Goal: Information Seeking & Learning: Check status

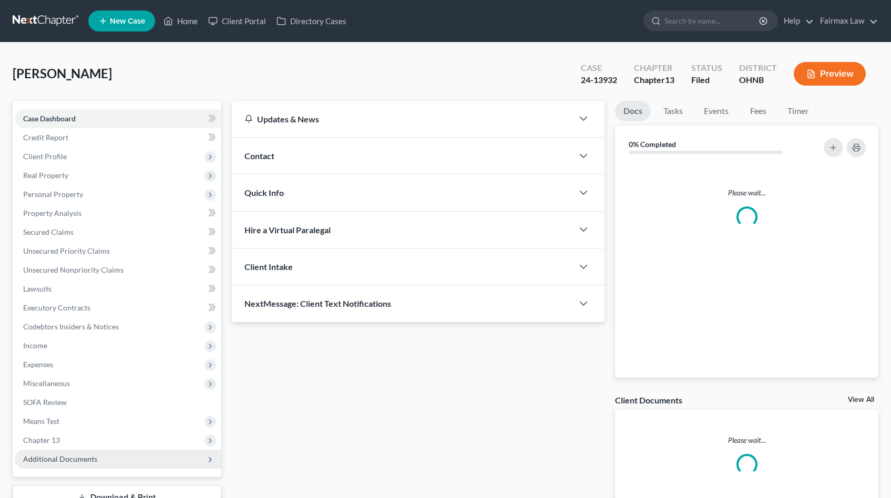
click at [100, 452] on span "Additional Documents" at bounding box center [118, 459] width 207 height 19
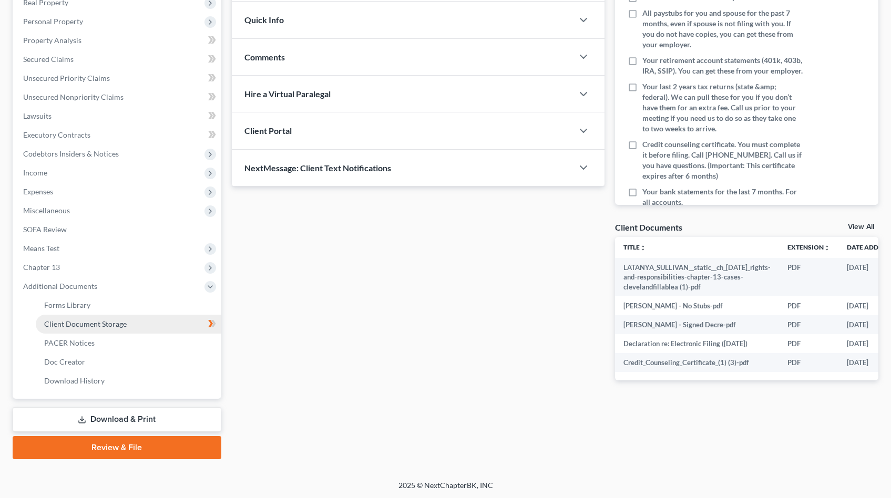
click at [86, 331] on link "Client Document Storage" at bounding box center [129, 324] width 186 height 19
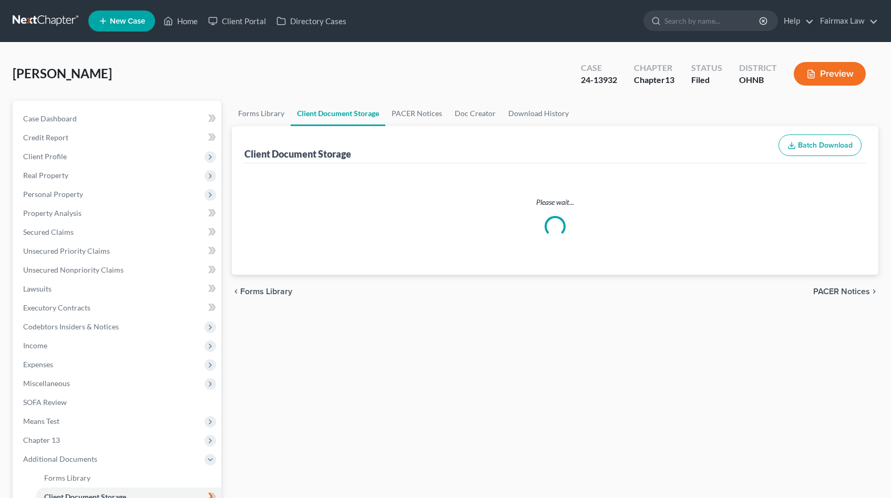
select select "5"
select select "16"
select select "20"
select select "26"
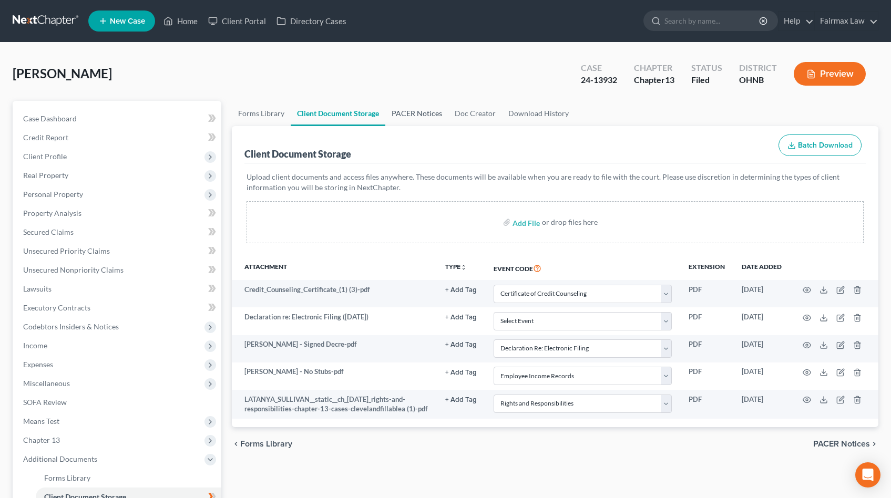
click at [407, 115] on link "PACER Notices" at bounding box center [416, 113] width 63 height 25
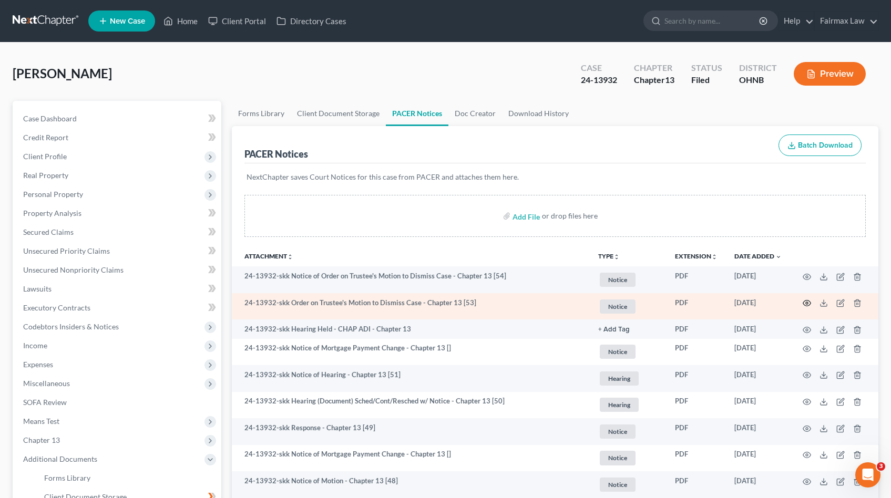
click at [804, 304] on icon "button" at bounding box center [807, 304] width 8 height 6
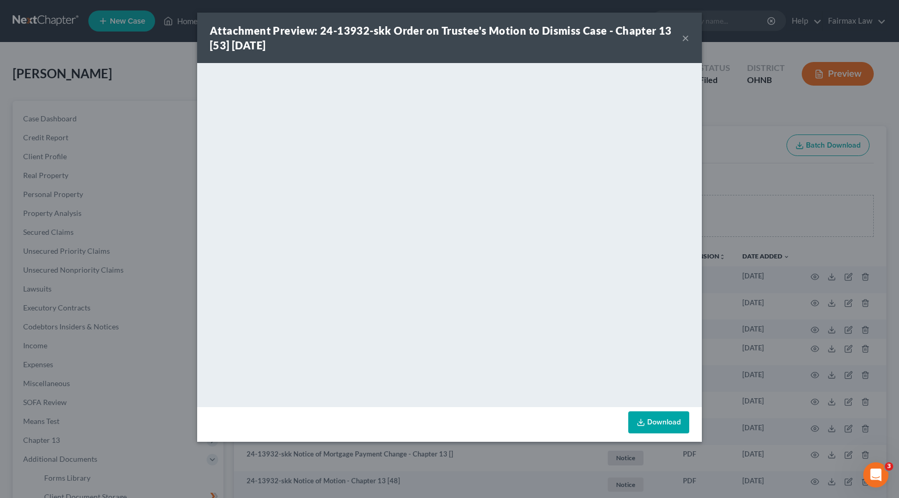
click at [769, 172] on div "Attachment Preview: 24-13932-skk Order on Trustee's Motion to Dismiss Case - Ch…" at bounding box center [449, 249] width 899 height 498
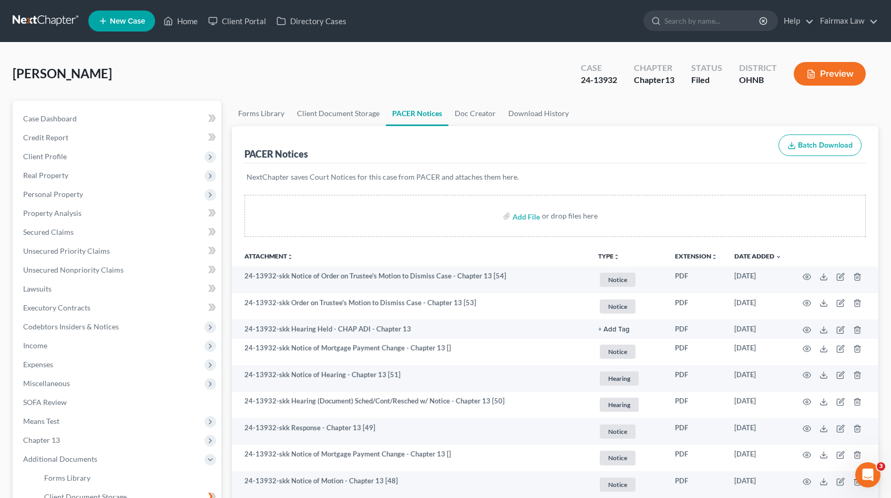
click at [266, 69] on div "Sullivan, Latanya Upgraded Case 24-13932 Chapter Chapter 13 Status Filed Distri…" at bounding box center [446, 78] width 866 height 46
drag, startPoint x: 617, startPoint y: 80, endPoint x: 571, endPoint y: 80, distance: 46.3
click at [571, 80] on div "Case 24-13932 Chapter Chapter 13 Status Filed District OHNB Preview" at bounding box center [723, 73] width 310 height 37
copy div "24-13932"
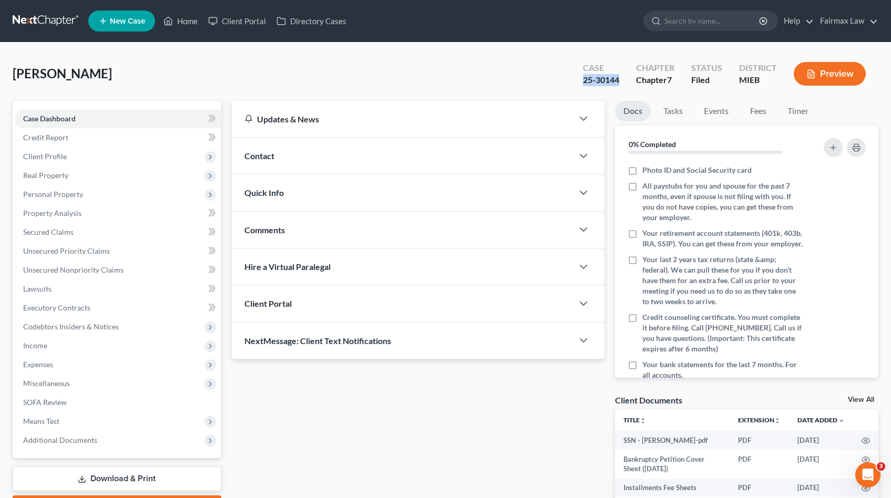
drag, startPoint x: 624, startPoint y: 79, endPoint x: 584, endPoint y: 77, distance: 39.5
click at [585, 79] on div "Case 25-30144" at bounding box center [601, 74] width 53 height 31
copy div "25-30144"
click at [61, 440] on span "Additional Documents" at bounding box center [60, 440] width 74 height 9
drag, startPoint x: 80, startPoint y: 496, endPoint x: 94, endPoint y: 494, distance: 14.4
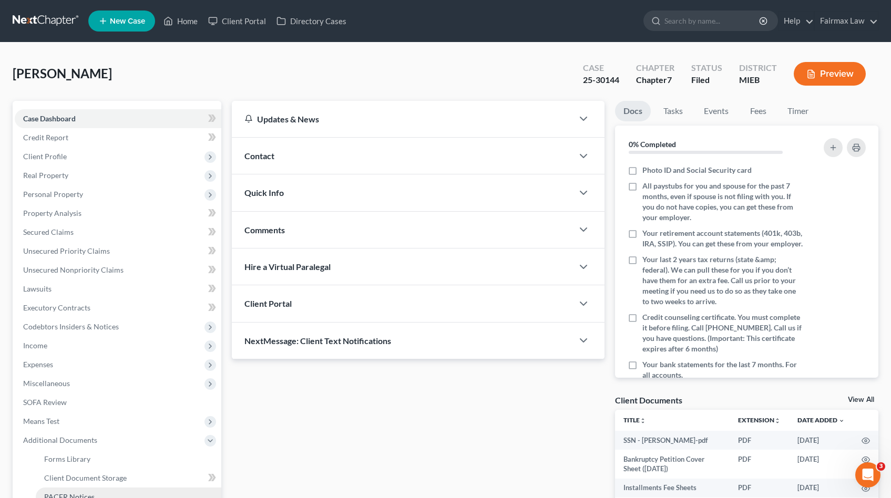
click at [80, 496] on span "PACER Notices" at bounding box center [69, 497] width 50 height 9
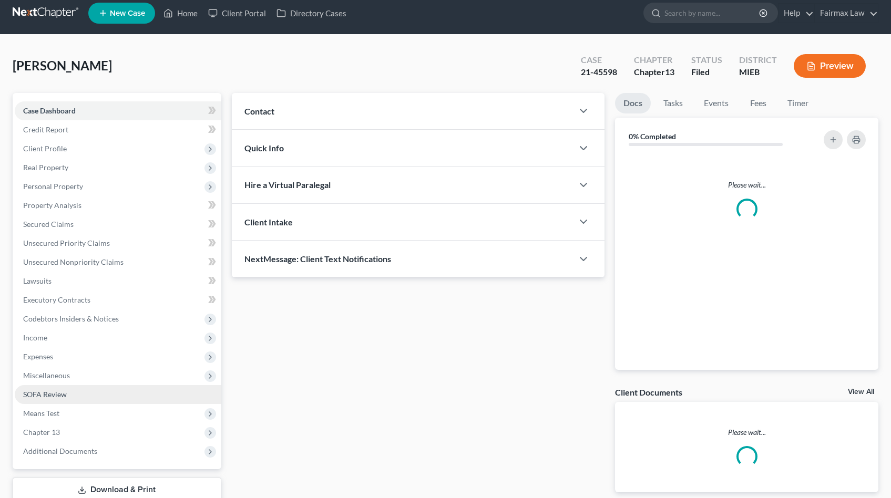
scroll to position [22, 0]
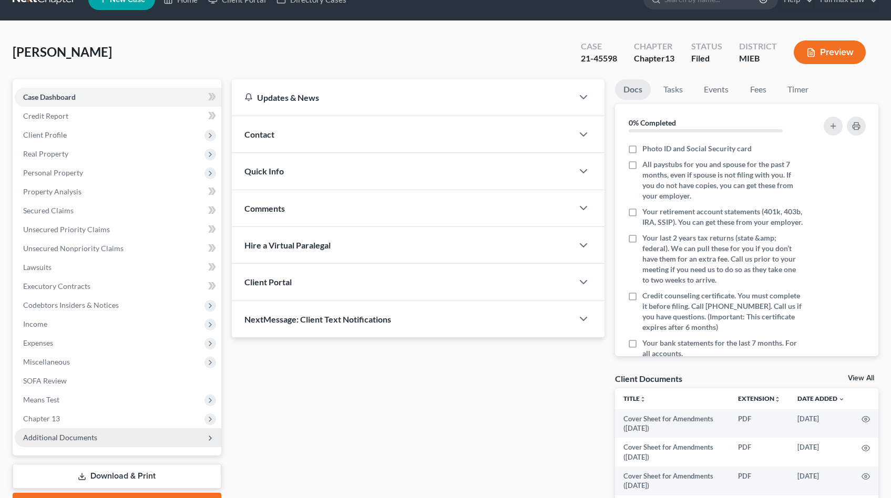
click at [84, 434] on span "Additional Documents" at bounding box center [60, 437] width 74 height 9
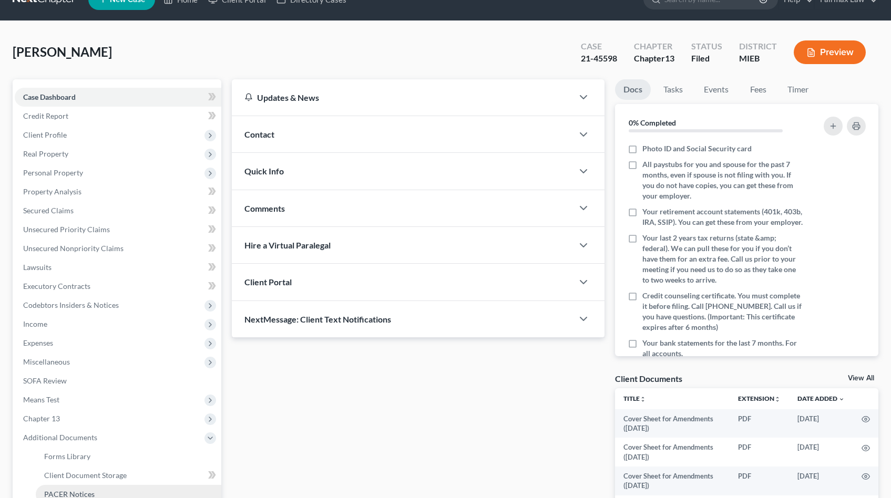
click at [87, 491] on span "PACER Notices" at bounding box center [69, 494] width 50 height 9
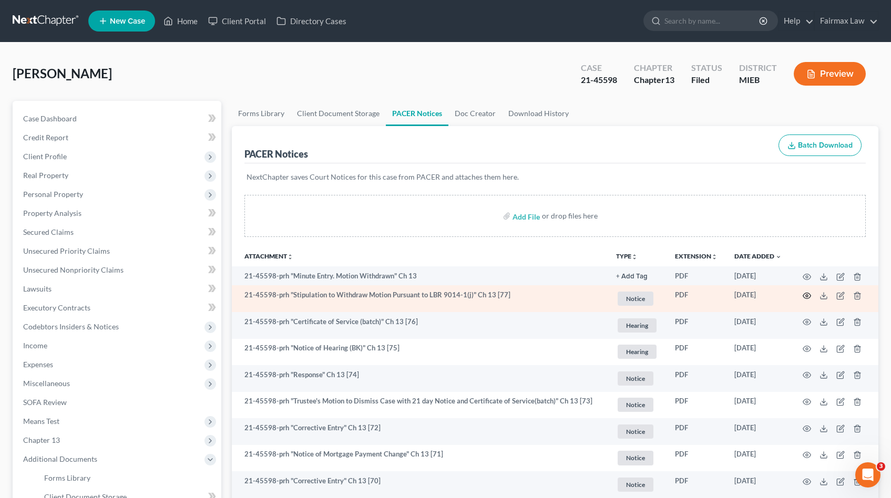
click at [808, 293] on icon "button" at bounding box center [807, 296] width 8 height 6
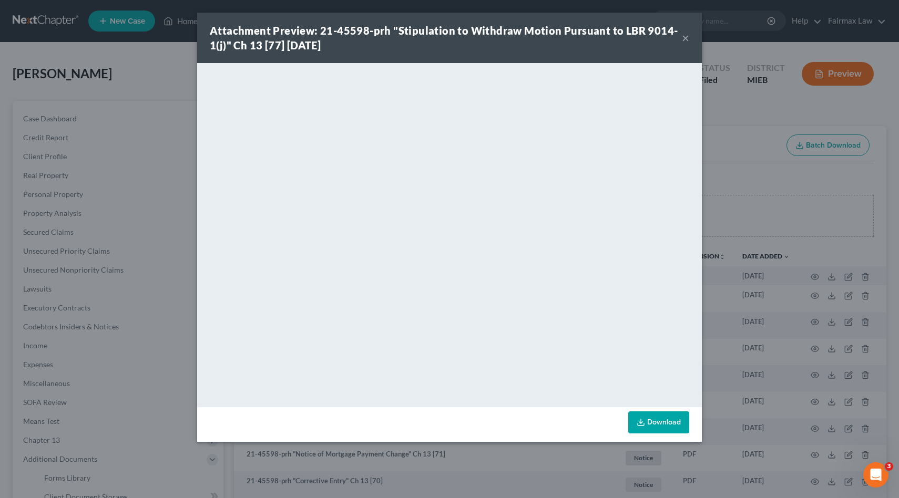
click at [712, 123] on div "Attachment Preview: 21-45598-prh "Stipulation to Withdraw Motion Pursuant to LB…" at bounding box center [449, 249] width 899 height 498
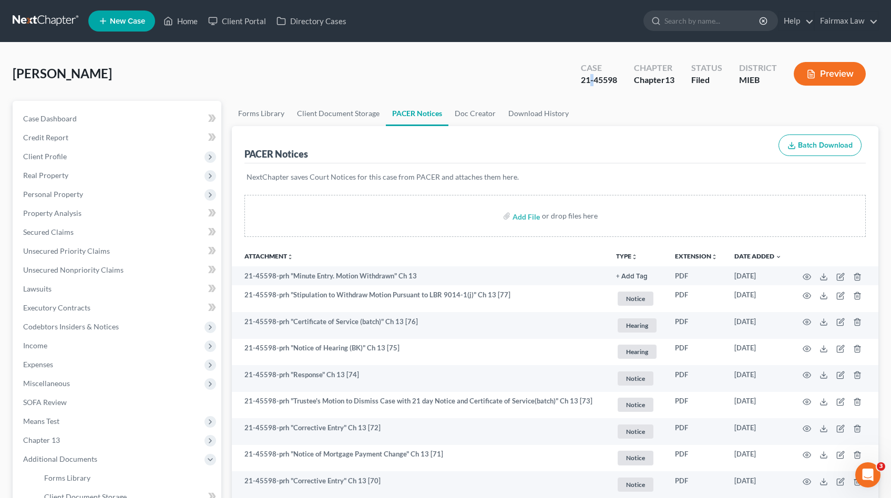
click at [591, 80] on div "21-45598" at bounding box center [599, 80] width 36 height 12
click at [599, 79] on div "21-45598" at bounding box center [599, 80] width 36 height 12
copy div "45598"
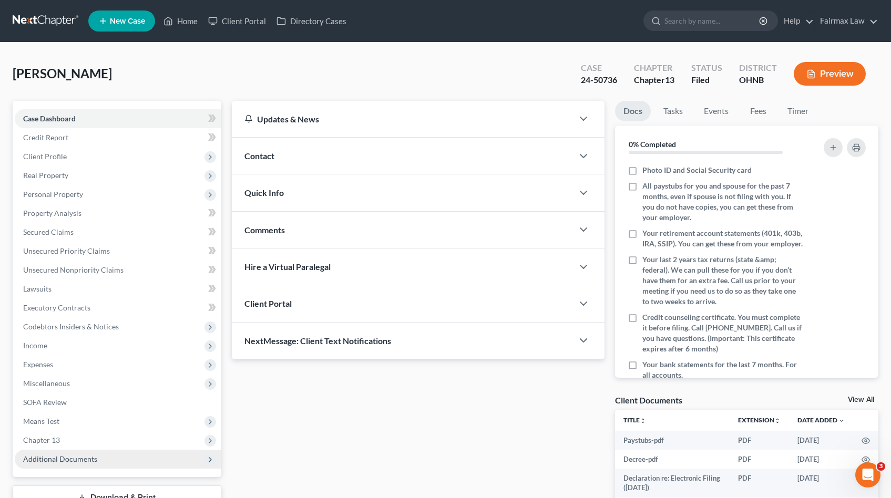
click at [52, 461] on span "Additional Documents" at bounding box center [60, 459] width 74 height 9
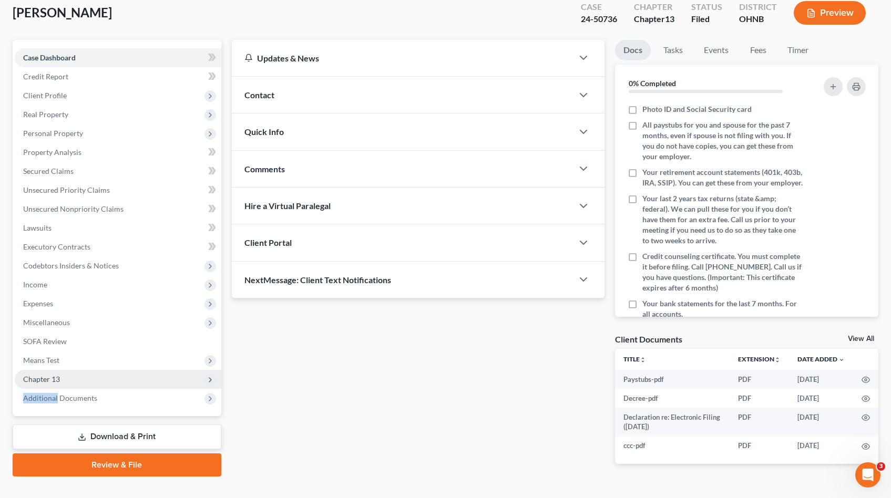
scroll to position [83, 0]
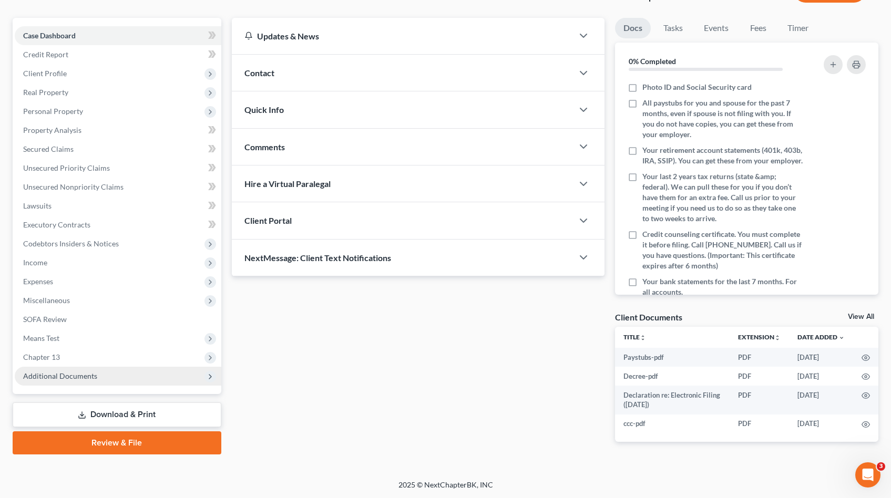
click at [99, 378] on span "Additional Documents" at bounding box center [118, 376] width 207 height 19
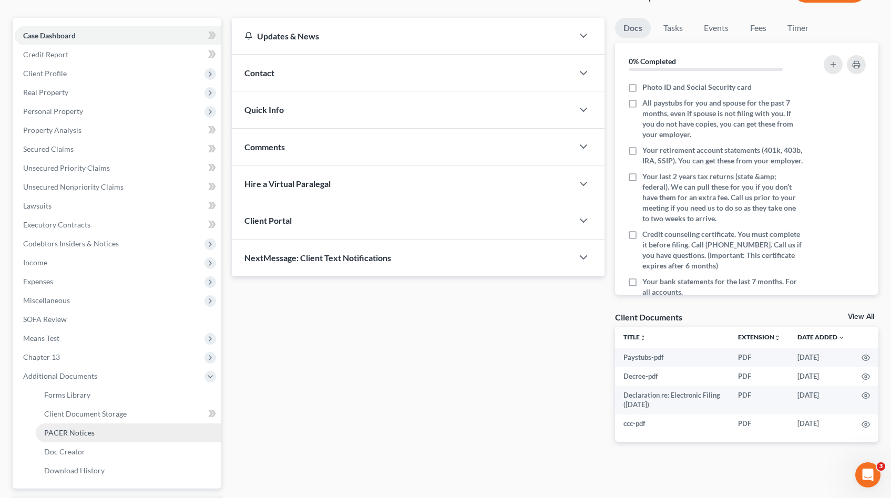
click at [102, 435] on link "PACER Notices" at bounding box center [129, 433] width 186 height 19
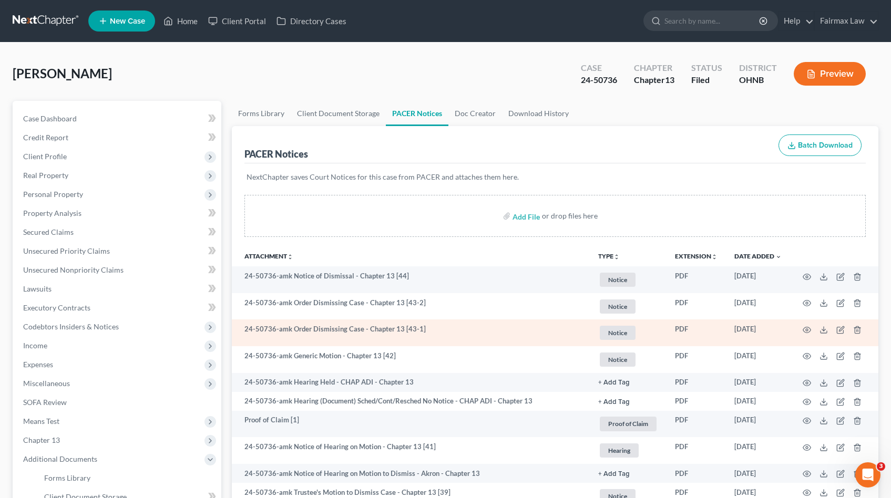
click at [811, 327] on td at bounding box center [834, 333] width 88 height 27
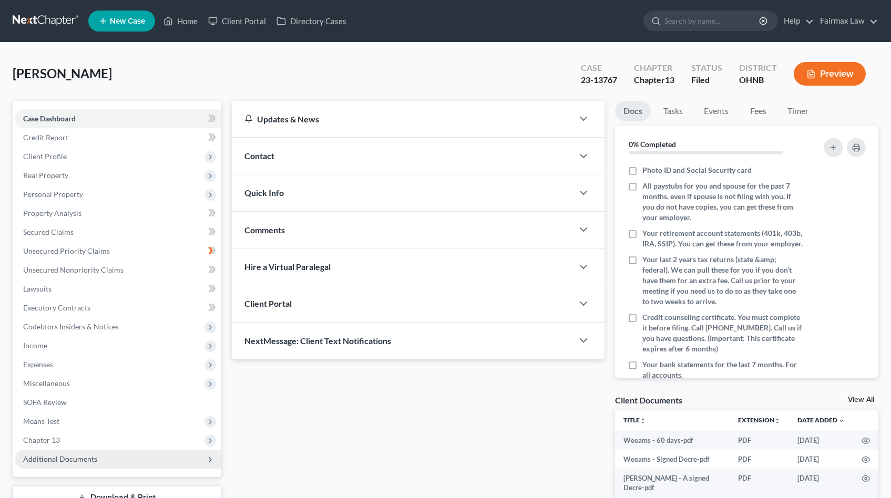
click at [48, 463] on span "Additional Documents" at bounding box center [118, 459] width 207 height 19
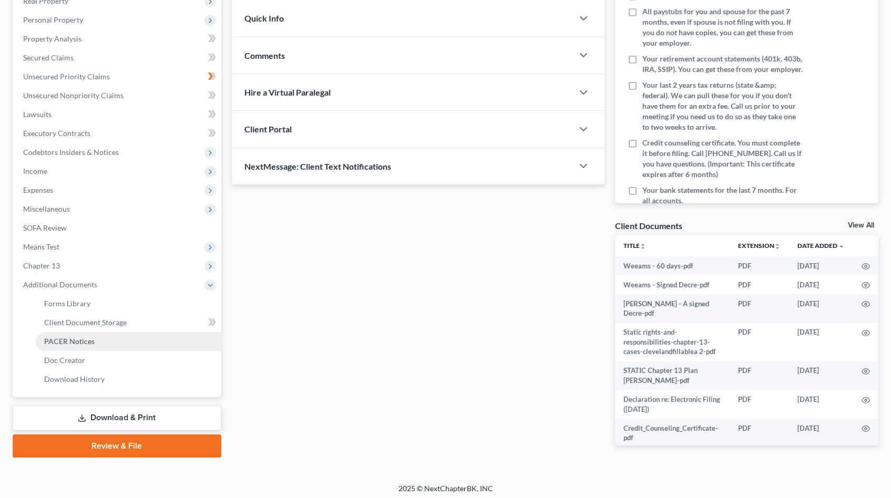
click at [64, 347] on link "PACER Notices" at bounding box center [129, 341] width 186 height 19
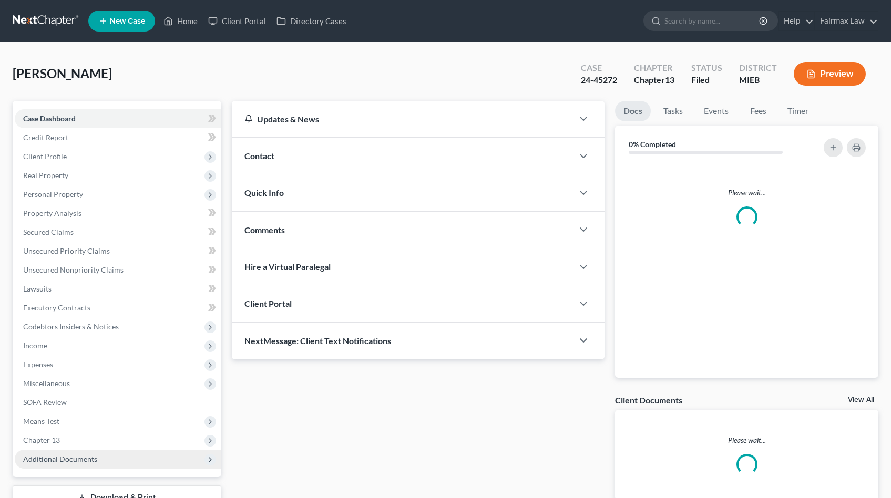
click at [88, 460] on span "Additional Documents" at bounding box center [60, 459] width 74 height 9
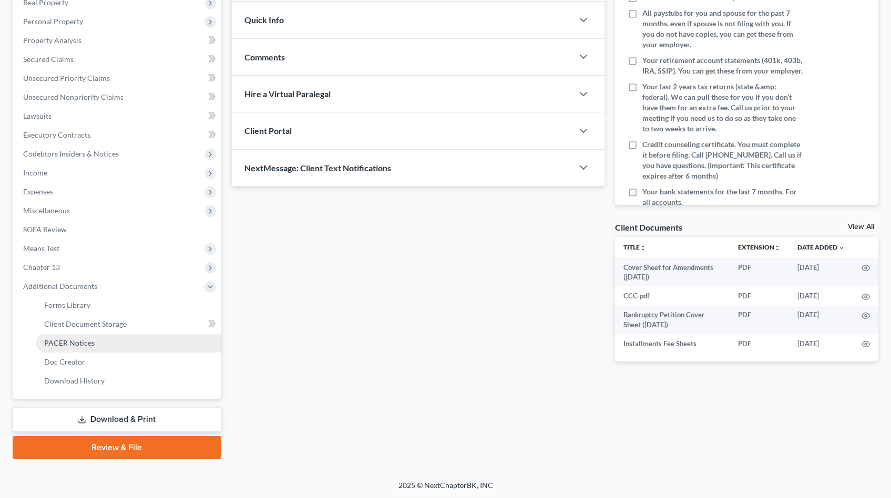
click at [86, 343] on span "PACER Notices" at bounding box center [69, 343] width 50 height 9
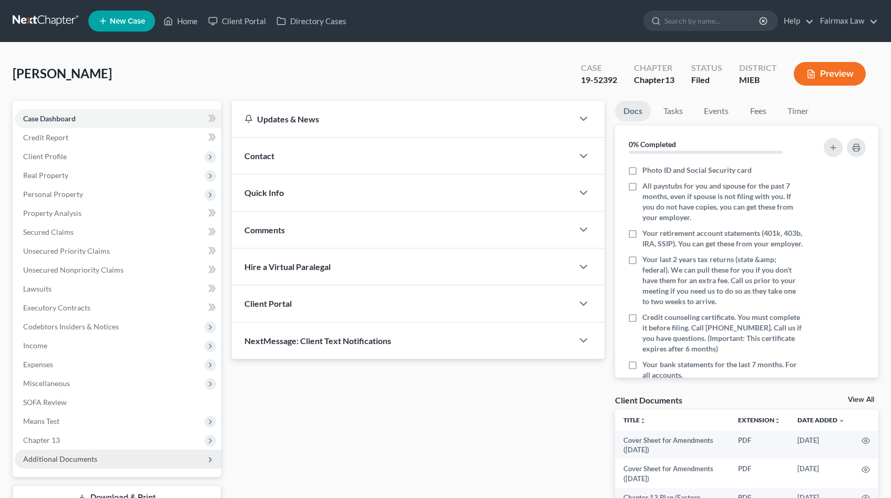
click at [64, 459] on span "Additional Documents" at bounding box center [60, 459] width 74 height 9
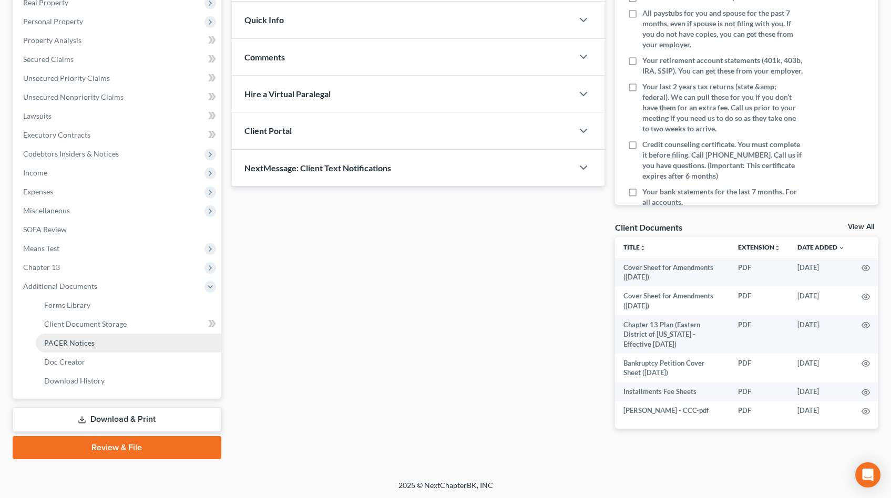
click at [82, 342] on span "PACER Notices" at bounding box center [69, 343] width 50 height 9
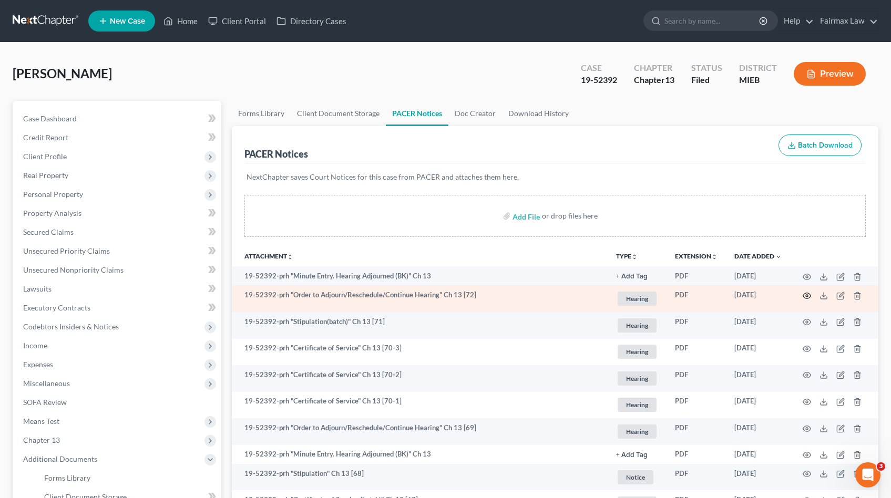
click at [810, 295] on icon "button" at bounding box center [807, 296] width 8 height 8
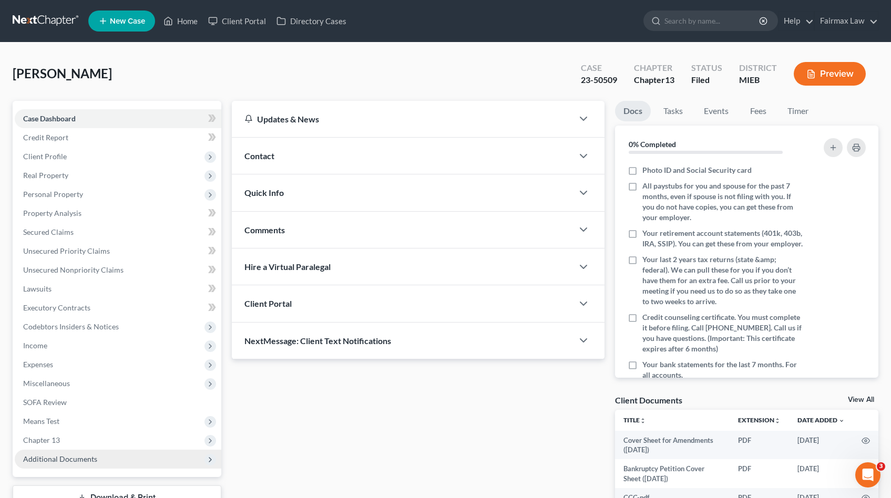
click at [70, 464] on span "Additional Documents" at bounding box center [118, 459] width 207 height 19
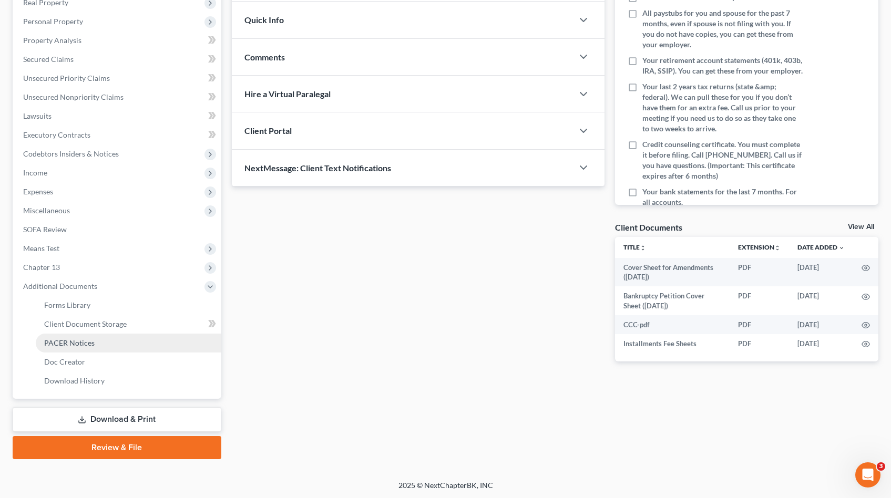
click at [76, 341] on span "PACER Notices" at bounding box center [69, 343] width 50 height 9
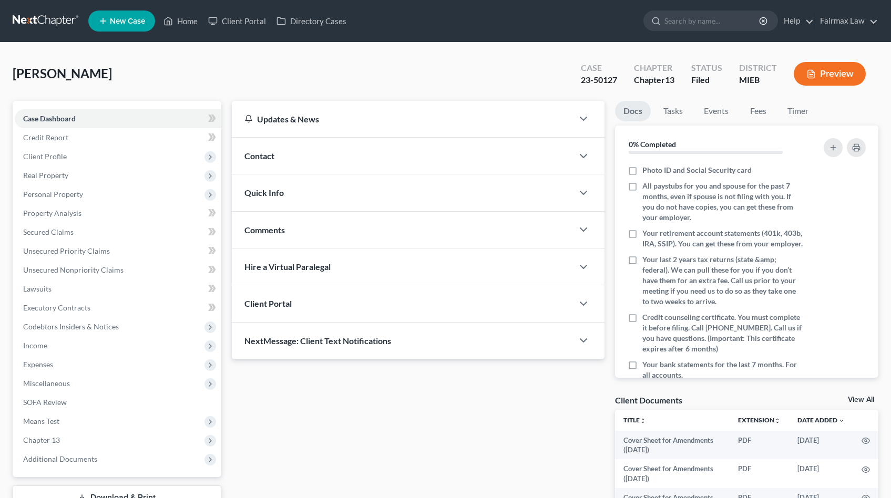
click at [48, 469] on div "Case Dashboard Payments Invoices Payments Payments Credit Report Client Profile…" at bounding box center [117, 289] width 209 height 376
click at [62, 454] on span "Additional Documents" at bounding box center [118, 459] width 207 height 19
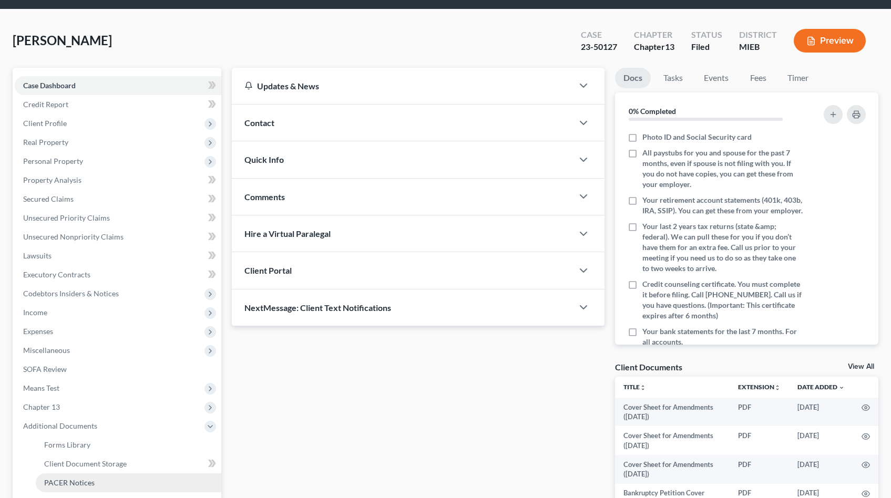
click at [75, 483] on span "PACER Notices" at bounding box center [69, 482] width 50 height 9
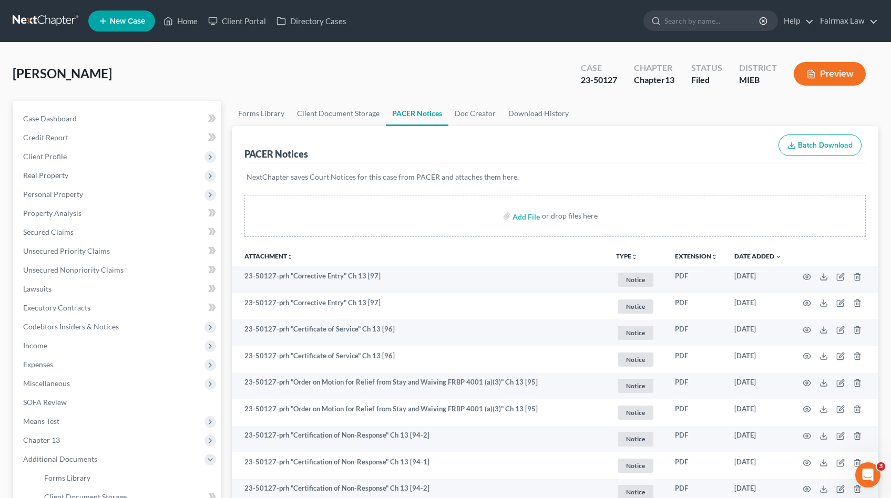
click at [624, 5] on nav "Home New Case Client Portal Directory Cases Fairmax Law johnmark@fairmaxlaw.com…" at bounding box center [445, 21] width 891 height 42
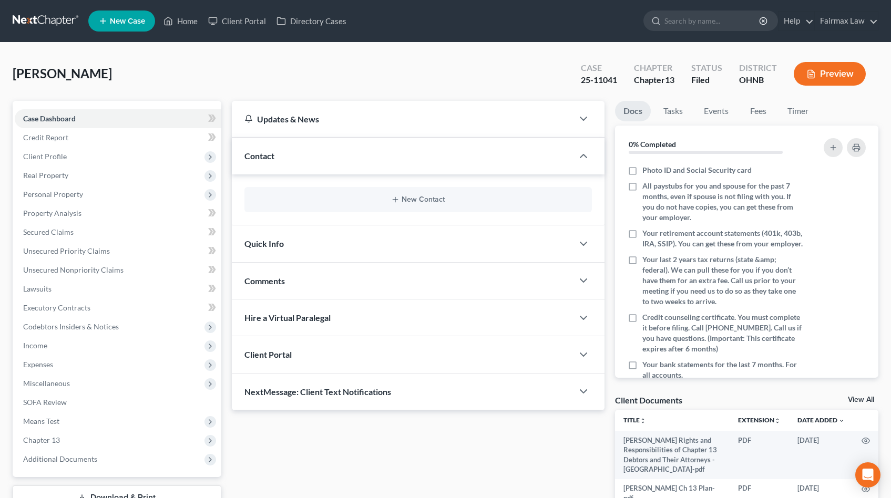
click at [34, 75] on span "Gupton, Dwayne" at bounding box center [62, 73] width 99 height 15
copy span "Gupton"
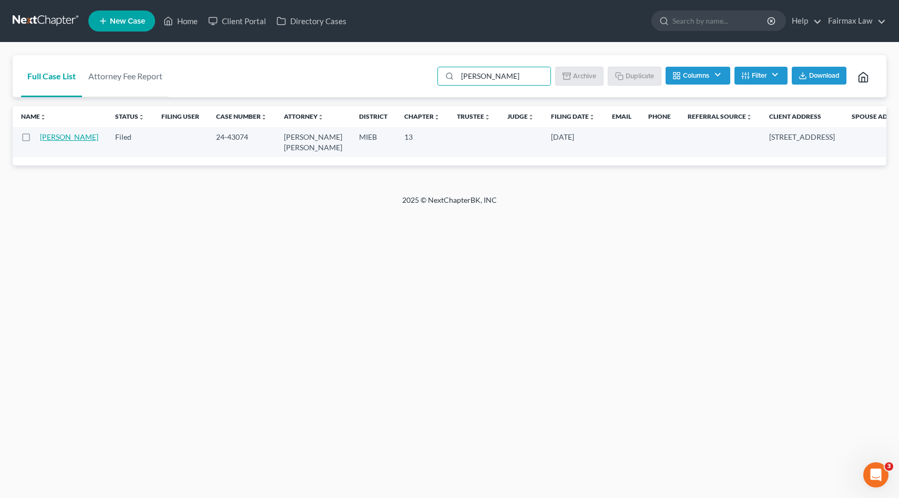
click at [52, 139] on link "[PERSON_NAME]" at bounding box center [69, 137] width 58 height 9
type input "[PERSON_NAME]"
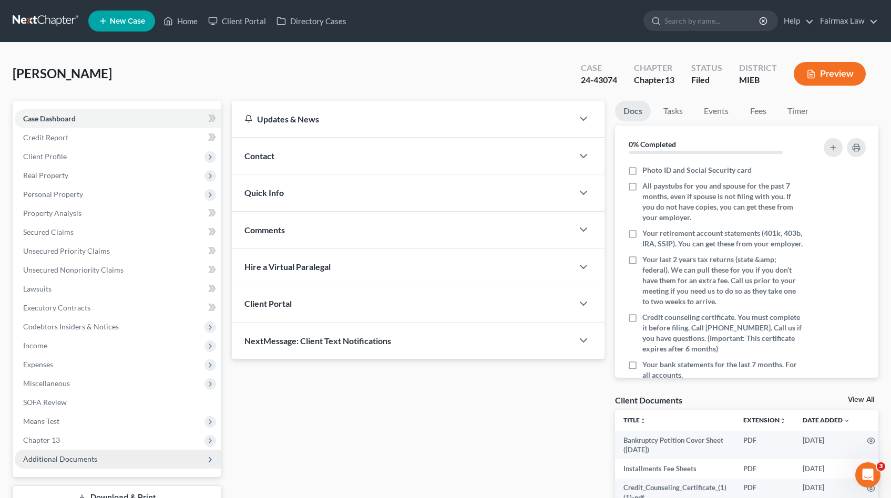
click at [96, 457] on span "Additional Documents" at bounding box center [118, 459] width 207 height 19
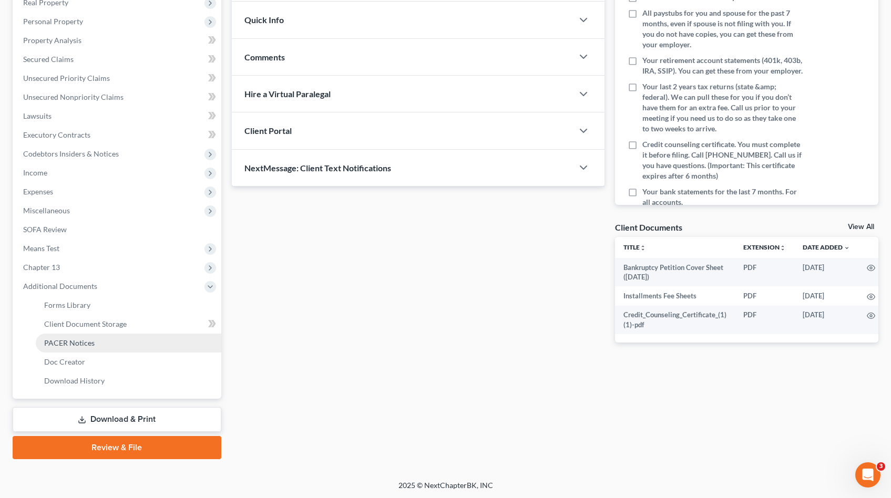
click at [90, 340] on span "PACER Notices" at bounding box center [69, 343] width 50 height 9
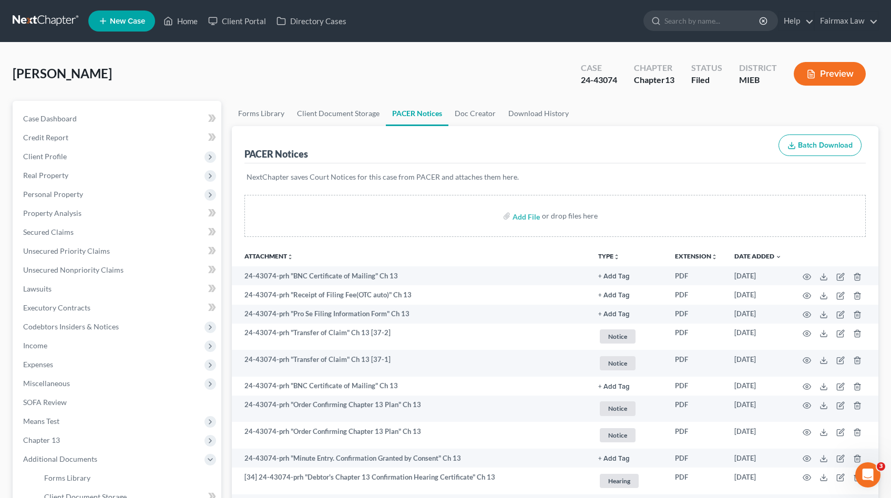
click at [485, 86] on div "Orozco, Jessica Upgraded Case 24-43074 Chapter Chapter 13 Status Filed District…" at bounding box center [446, 78] width 866 height 46
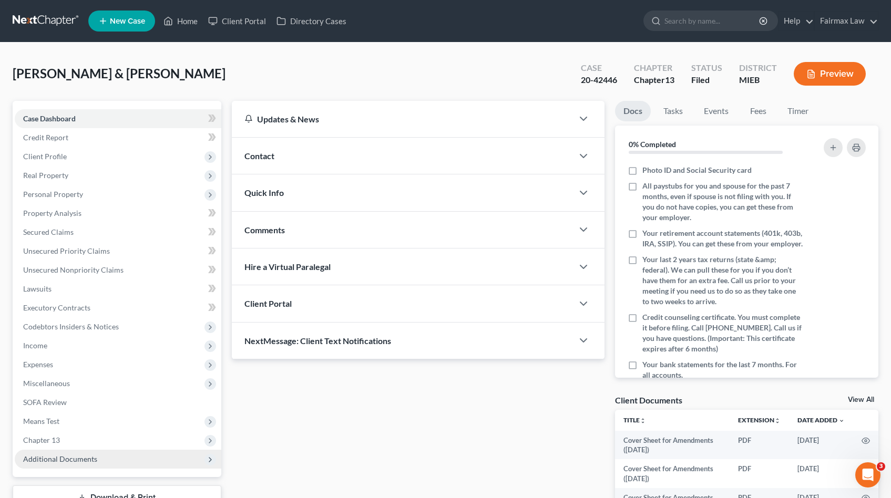
click at [52, 456] on span "Additional Documents" at bounding box center [60, 459] width 74 height 9
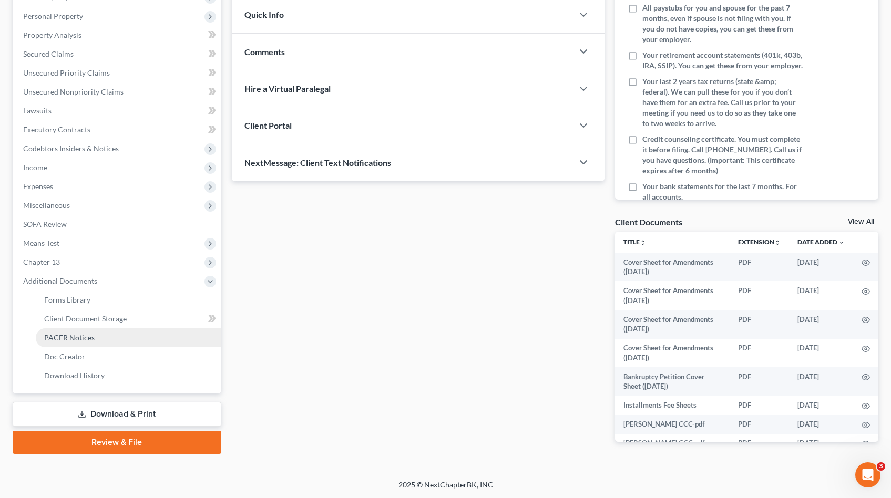
click at [84, 342] on span "PACER Notices" at bounding box center [69, 337] width 50 height 9
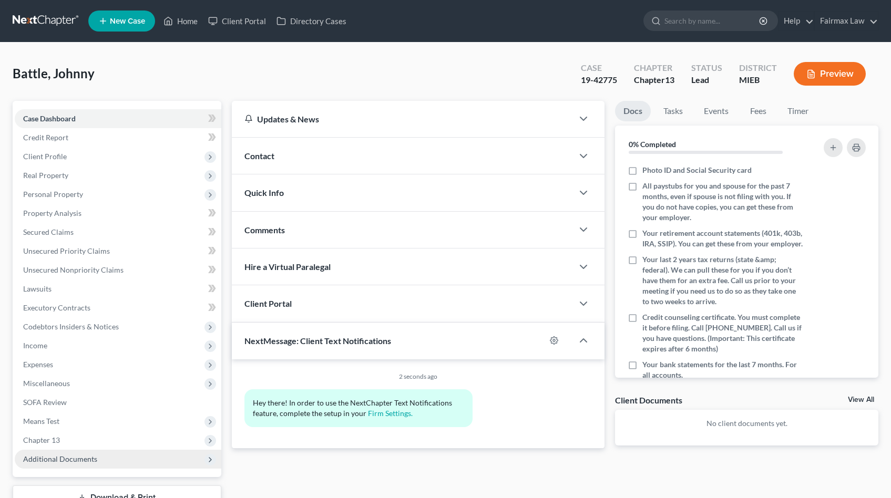
click at [91, 455] on span "Additional Documents" at bounding box center [60, 459] width 74 height 9
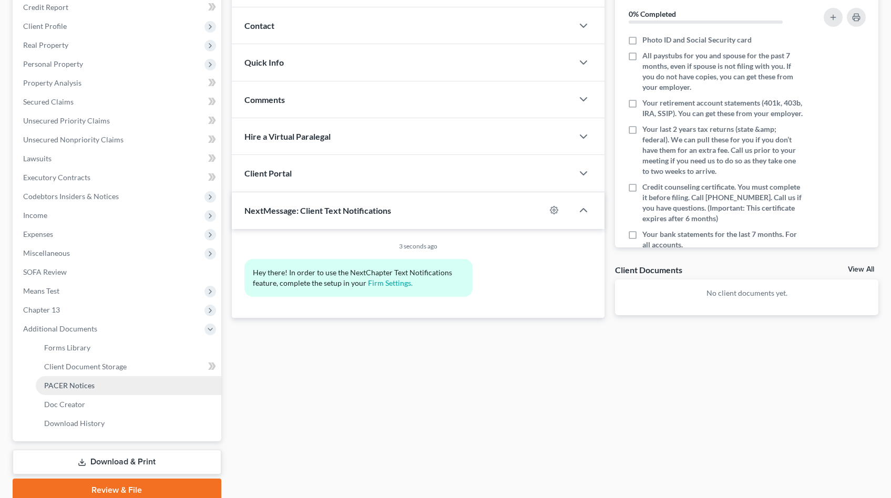
click at [79, 389] on span "PACER Notices" at bounding box center [69, 385] width 50 height 9
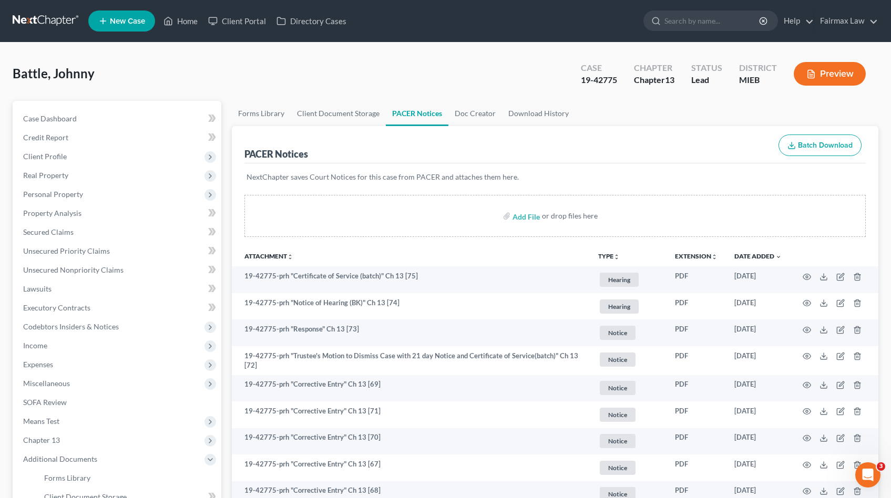
click at [626, 69] on div "Chapter Chapter 13" at bounding box center [654, 74] width 57 height 31
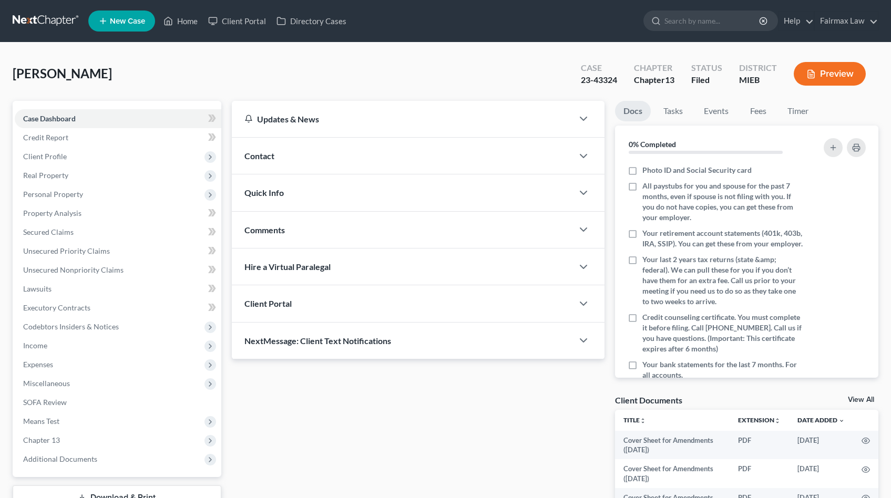
click at [82, 470] on div "Case Dashboard Payments Invoices Payments Payments Credit Report Client Profile…" at bounding box center [117, 289] width 209 height 376
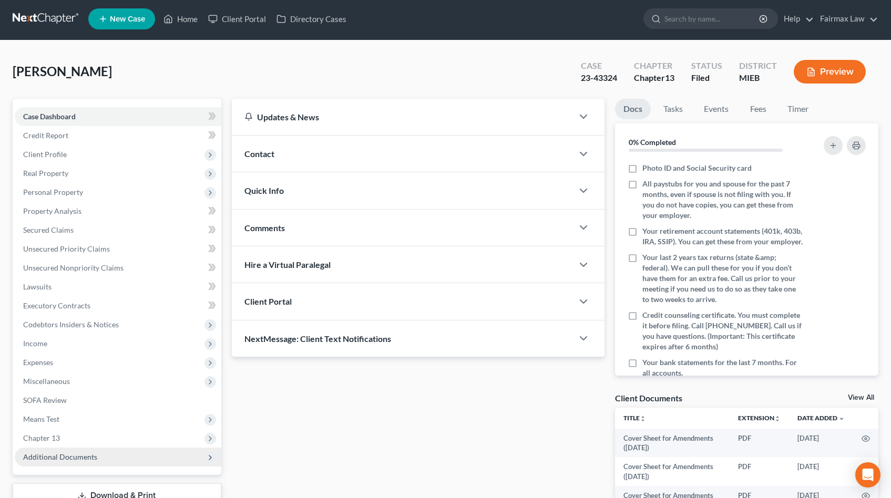
click at [73, 458] on span "Additional Documents" at bounding box center [60, 457] width 74 height 9
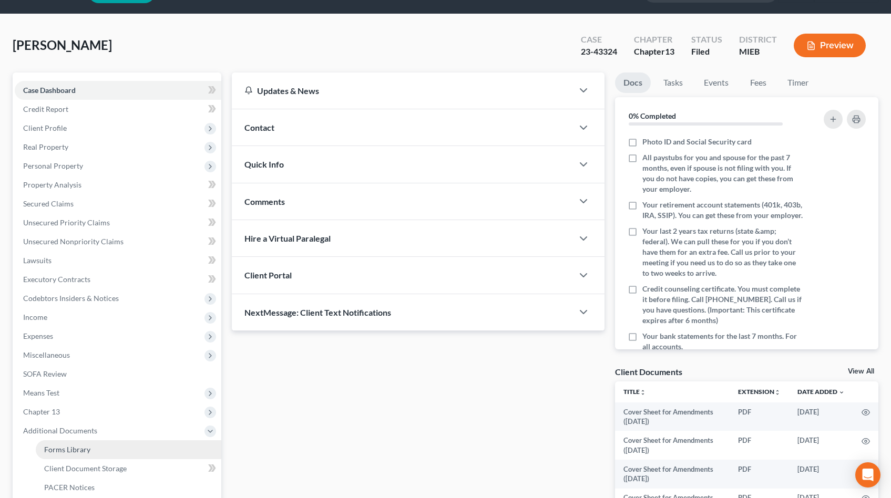
scroll to position [29, 0]
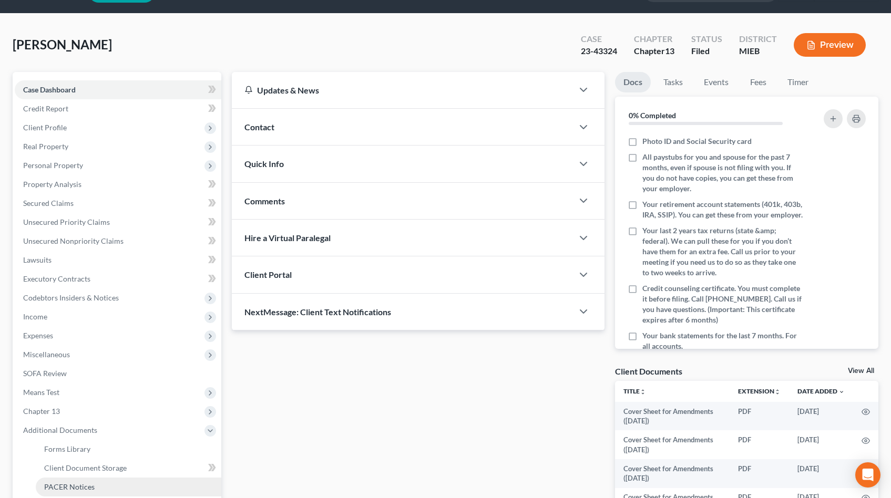
click at [71, 484] on span "PACER Notices" at bounding box center [69, 487] width 50 height 9
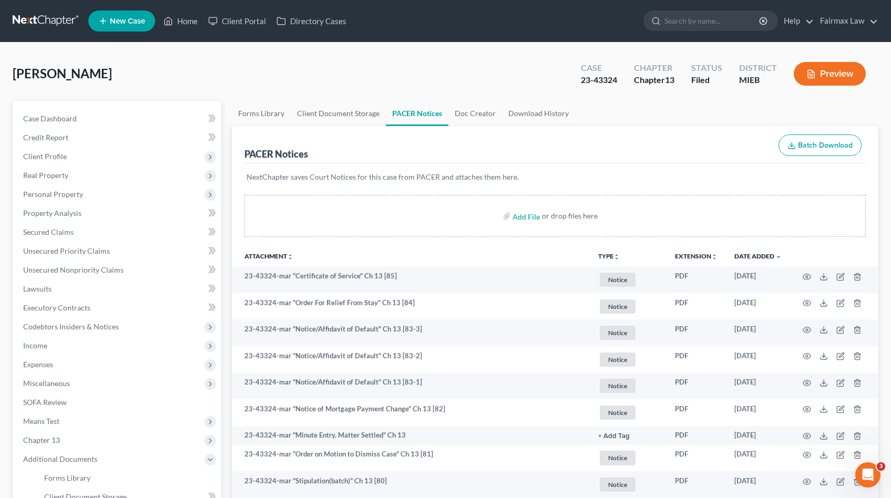
click at [652, 132] on div "PACER Notices Batch Download" at bounding box center [556, 145] width 622 height 38
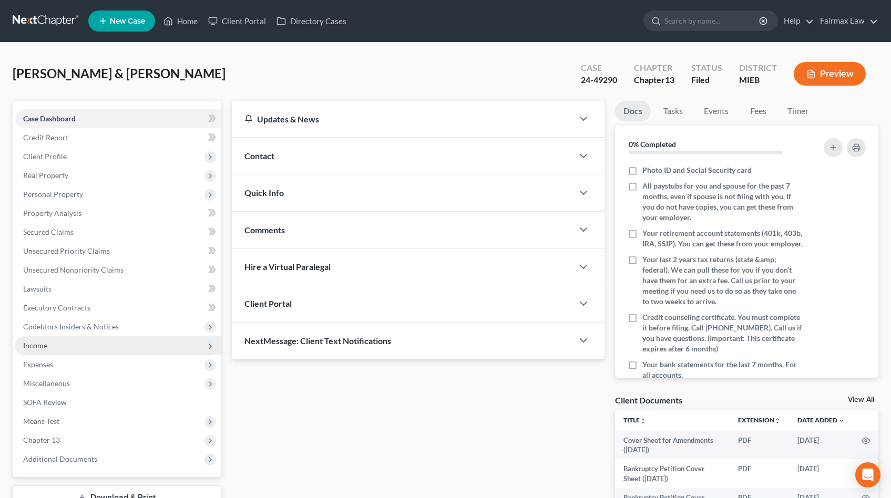
click at [35, 345] on span "Income" at bounding box center [35, 345] width 24 height 9
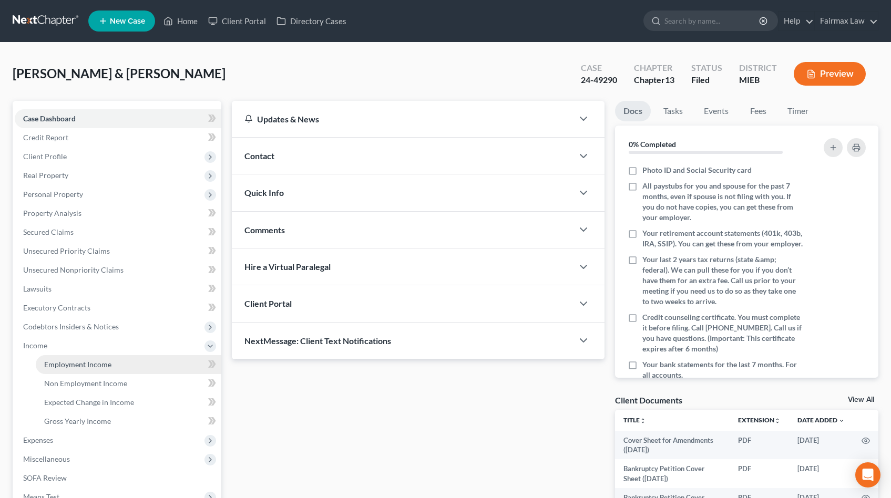
click at [66, 360] on span "Employment Income" at bounding box center [77, 364] width 67 height 9
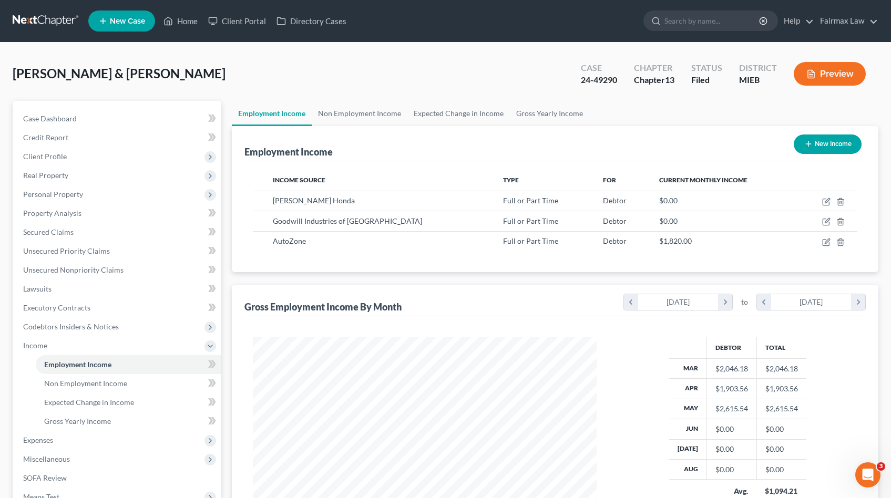
scroll to position [188, 365]
click at [352, 118] on link "Non Employment Income" at bounding box center [360, 113] width 96 height 25
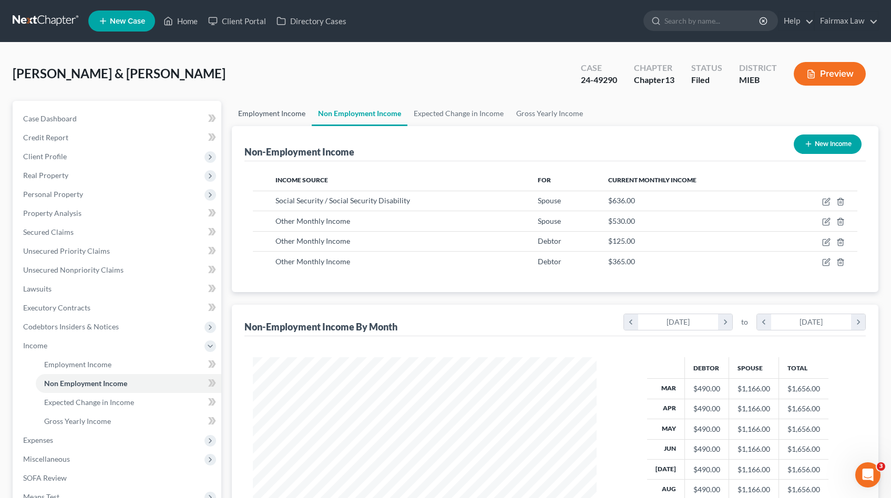
scroll to position [188, 365]
click at [292, 120] on link "Employment Income" at bounding box center [272, 113] width 80 height 25
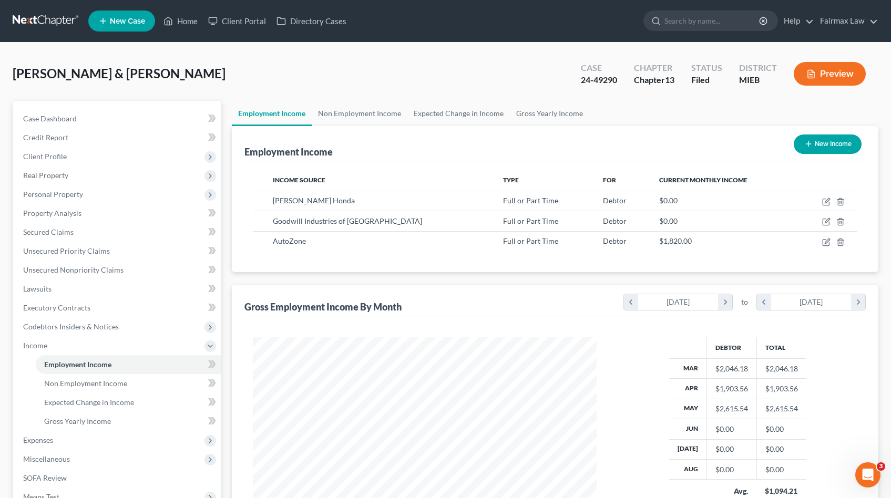
scroll to position [188, 365]
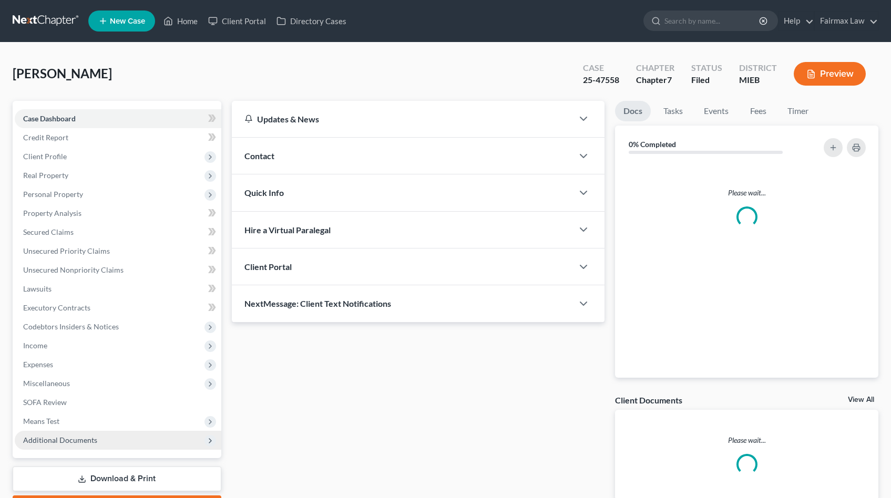
click at [76, 437] on span "Additional Documents" at bounding box center [60, 440] width 74 height 9
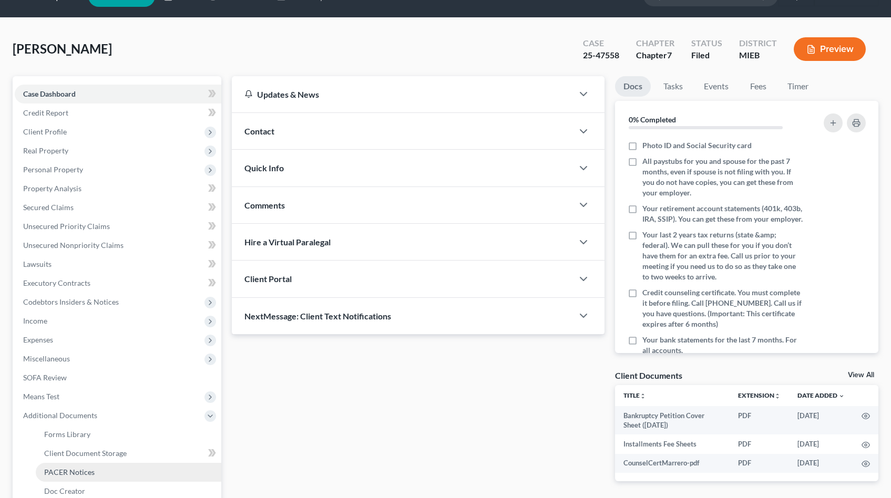
click at [64, 472] on span "PACER Notices" at bounding box center [69, 472] width 50 height 9
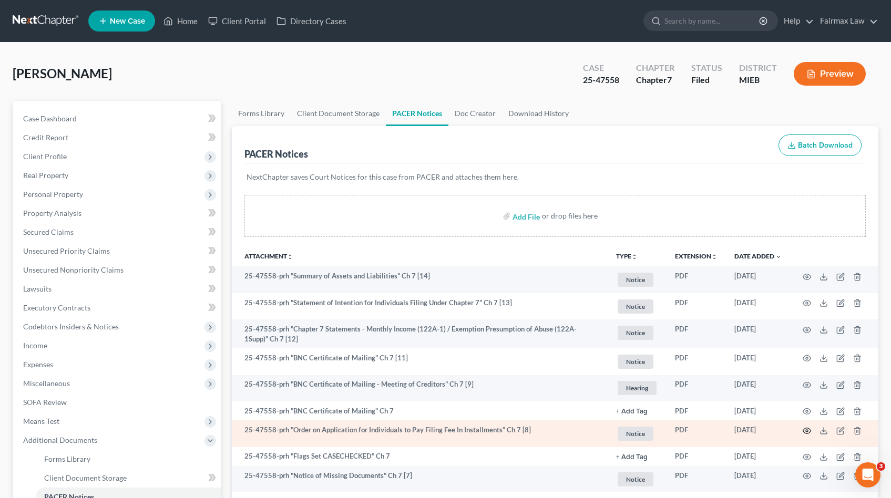
click at [805, 427] on icon "button" at bounding box center [807, 431] width 8 height 8
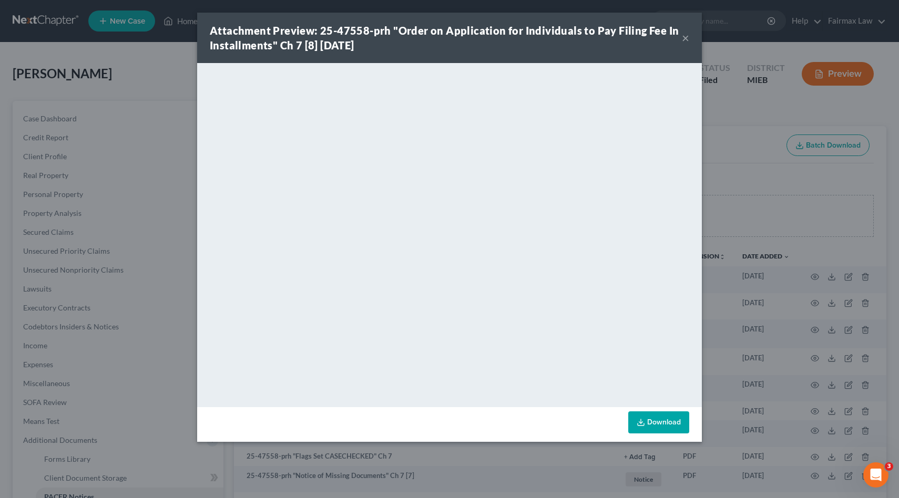
click at [804, 346] on div "Attachment Preview: 25-47558-prh "Order on Application for Individuals to Pay F…" at bounding box center [449, 249] width 899 height 498
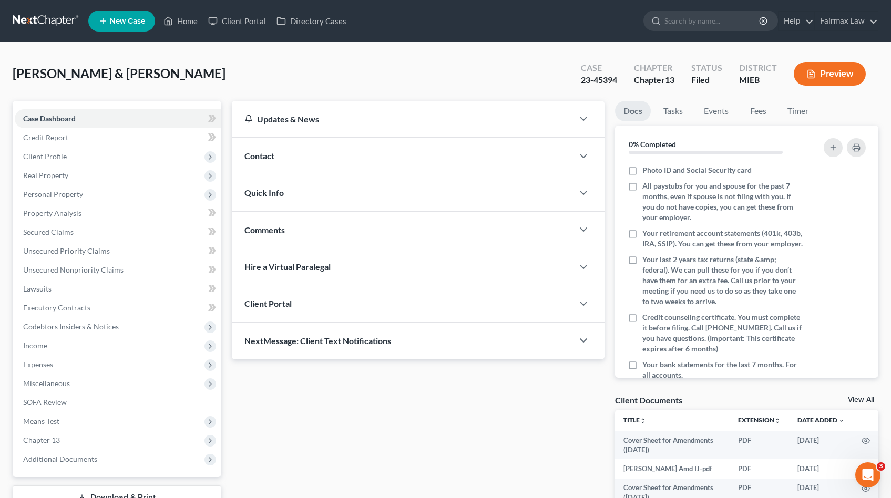
click at [593, 78] on div "23-45394" at bounding box center [599, 80] width 36 height 12
copy div "23-45394"
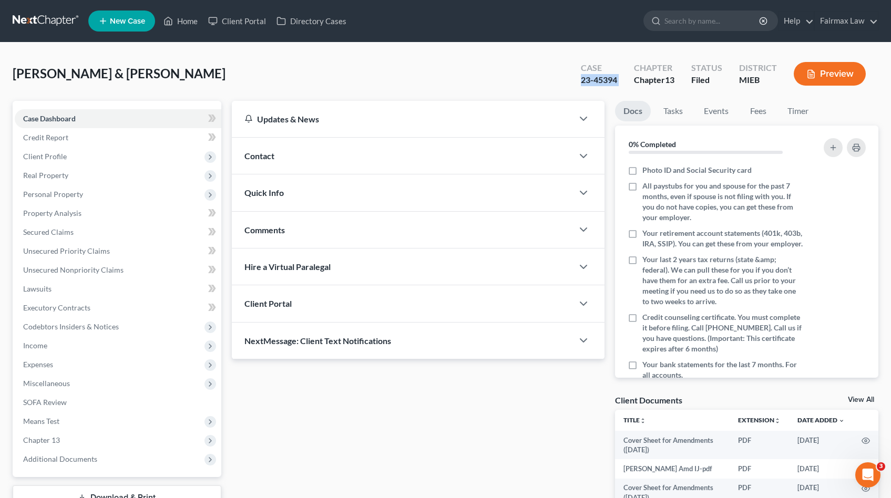
copy div "23-45394"
